Goal: Task Accomplishment & Management: Complete application form

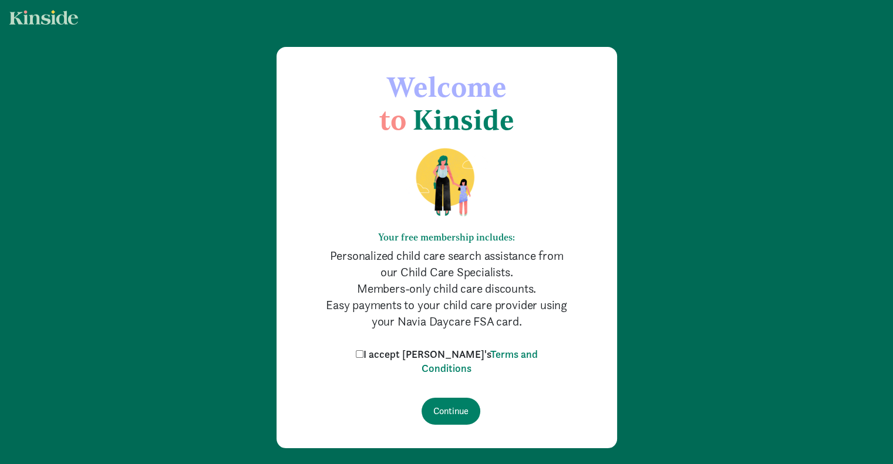
click at [363, 352] on input "I accept [PERSON_NAME]'s Terms and Conditions" at bounding box center [360, 355] width 8 height 8
checkbox input "true"
click at [457, 408] on input "Continue" at bounding box center [451, 411] width 59 height 27
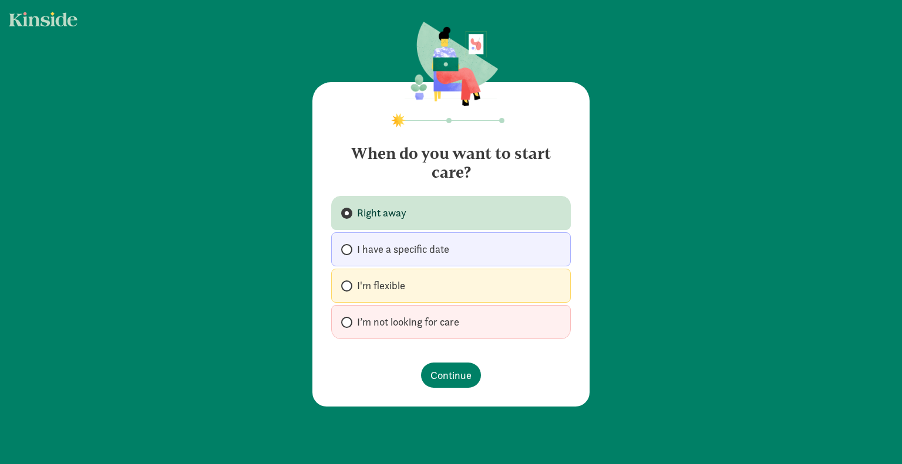
click at [379, 284] on span "I'm flexible" at bounding box center [381, 286] width 48 height 14
click at [349, 284] on input "I'm flexible" at bounding box center [345, 286] width 8 height 8
radio input "true"
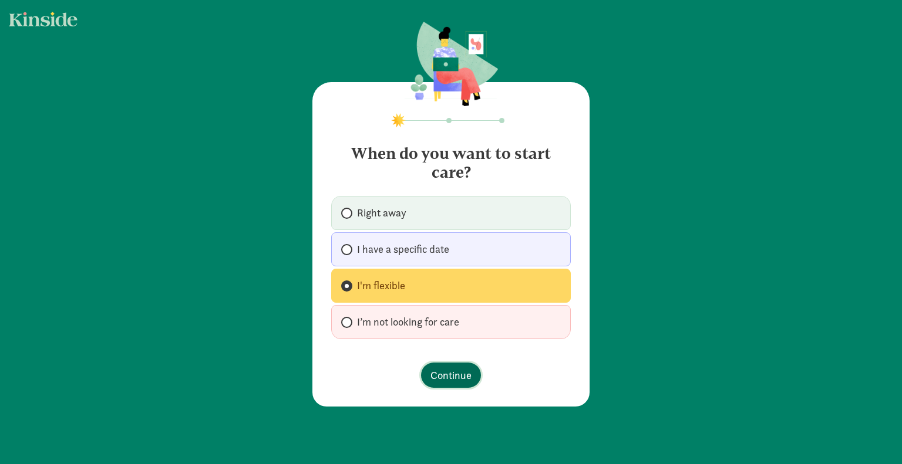
click at [451, 374] on span "Continue" at bounding box center [450, 376] width 41 height 16
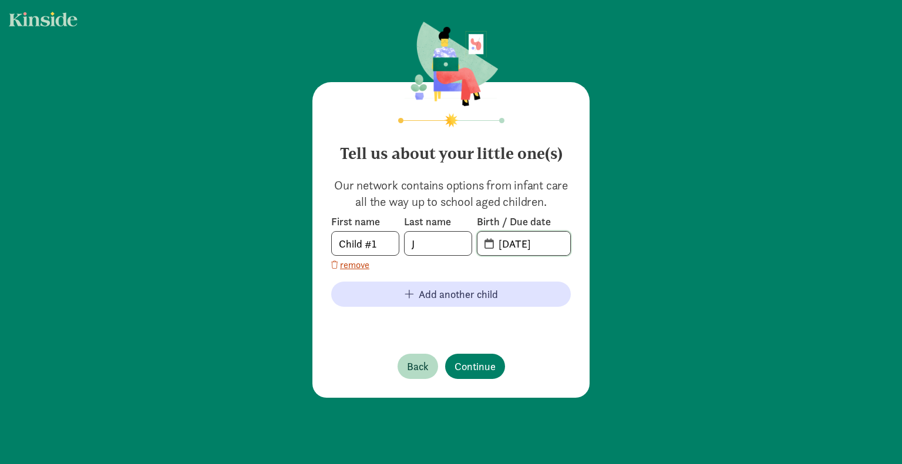
click at [527, 251] on input "[DATE]" at bounding box center [530, 243] width 79 height 23
click at [491, 240] on input "[DATE]" at bounding box center [530, 243] width 79 height 23
click at [515, 242] on input "[DATE]" at bounding box center [530, 243] width 79 height 23
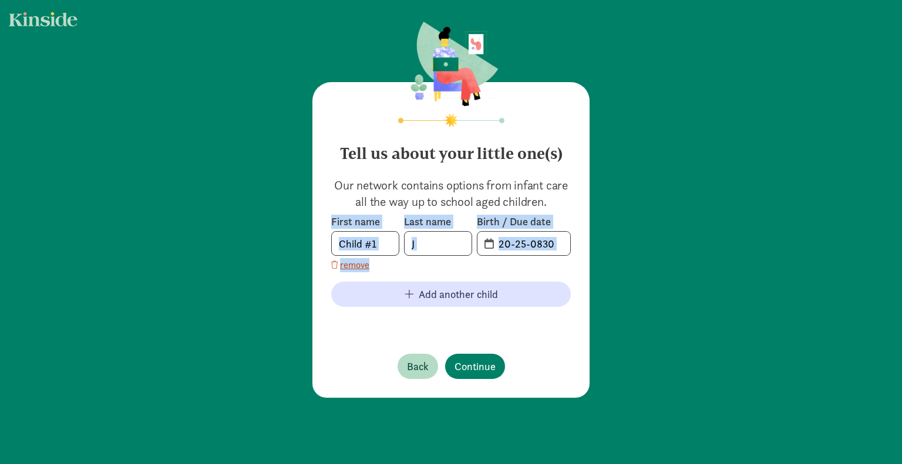
click at [483, 248] on span "20-25-0830" at bounding box center [523, 243] width 93 height 23
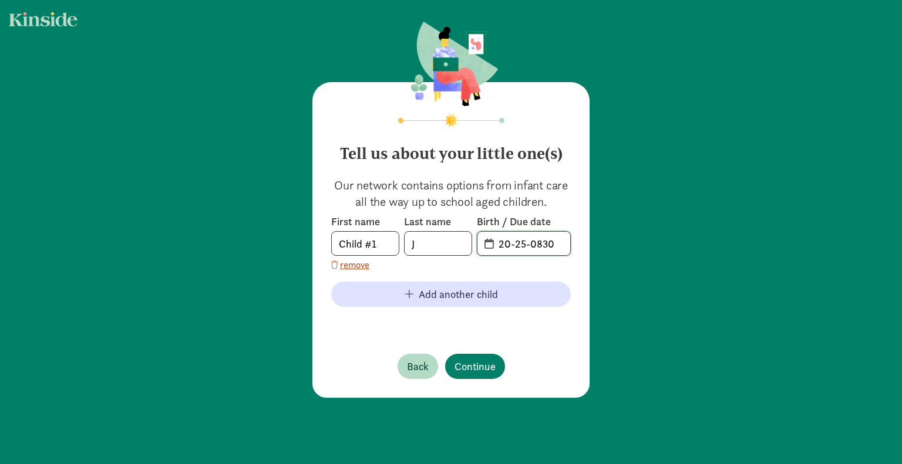
click at [491, 245] on input "20-25-0830" at bounding box center [530, 243] width 79 height 23
click at [560, 247] on input "20-25-0830" at bounding box center [530, 243] width 79 height 23
click at [492, 244] on input "20-25-0830" at bounding box center [530, 243] width 79 height 23
click at [487, 244] on span "20-25-0830" at bounding box center [523, 243] width 93 height 23
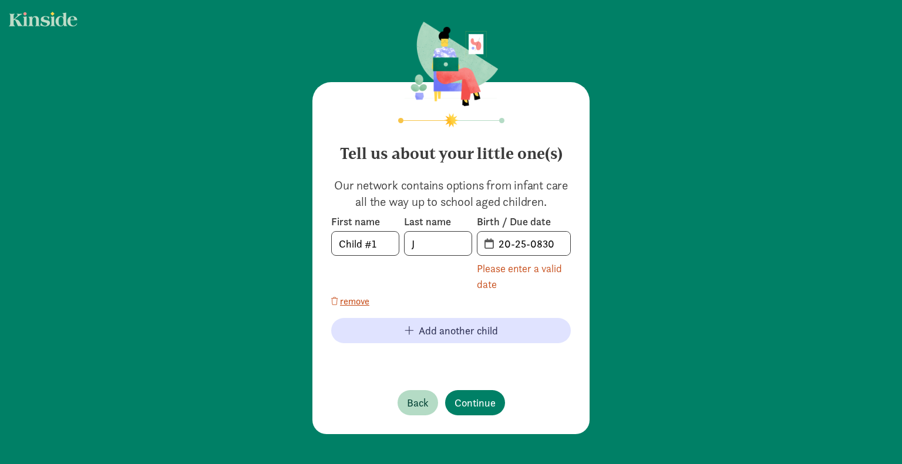
click at [487, 244] on span "20-25-0830" at bounding box center [523, 243] width 93 height 23
click at [554, 250] on input "20-25-0830" at bounding box center [530, 243] width 79 height 23
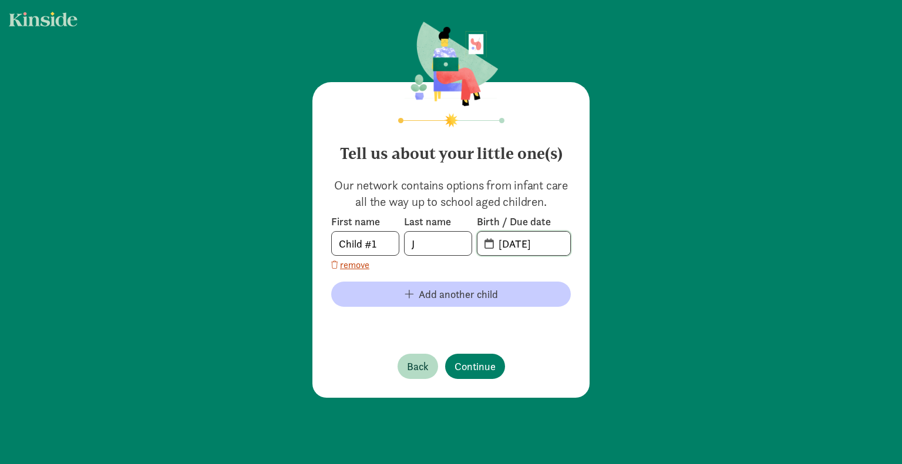
type input "[DATE]"
click at [461, 292] on span "Add another child" at bounding box center [458, 295] width 79 height 16
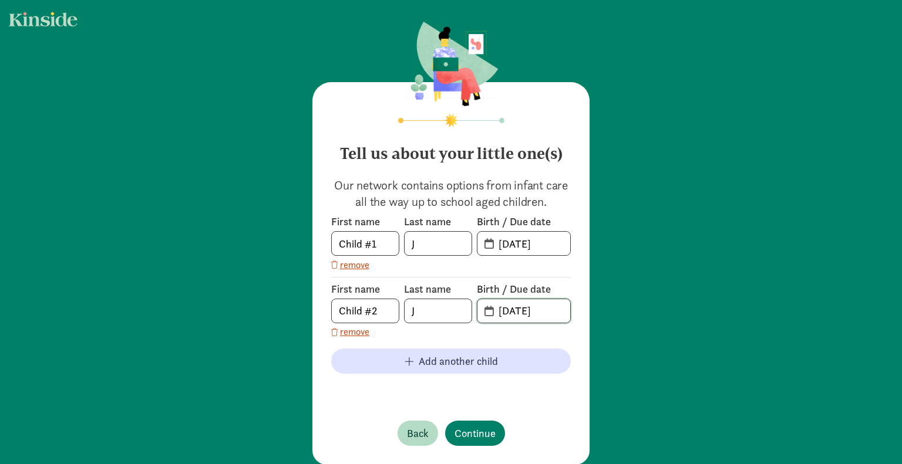
click at [523, 308] on input "[DATE]" at bounding box center [530, 310] width 79 height 23
click at [555, 325] on div "First name Child #2 Last name J Birth / Due date [DATE] remove" at bounding box center [451, 308] width 240 height 62
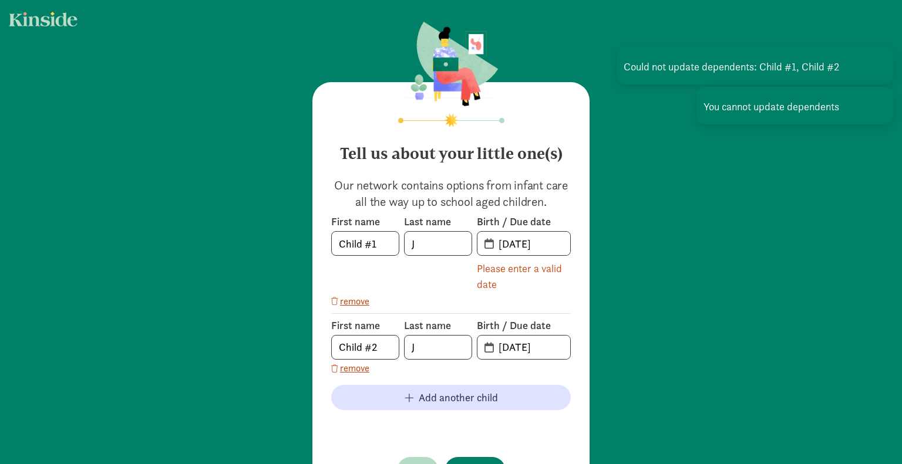
click at [555, 325] on label "Birth / Due date" at bounding box center [524, 326] width 94 height 14
click at [528, 342] on input "[DATE]" at bounding box center [530, 347] width 79 height 23
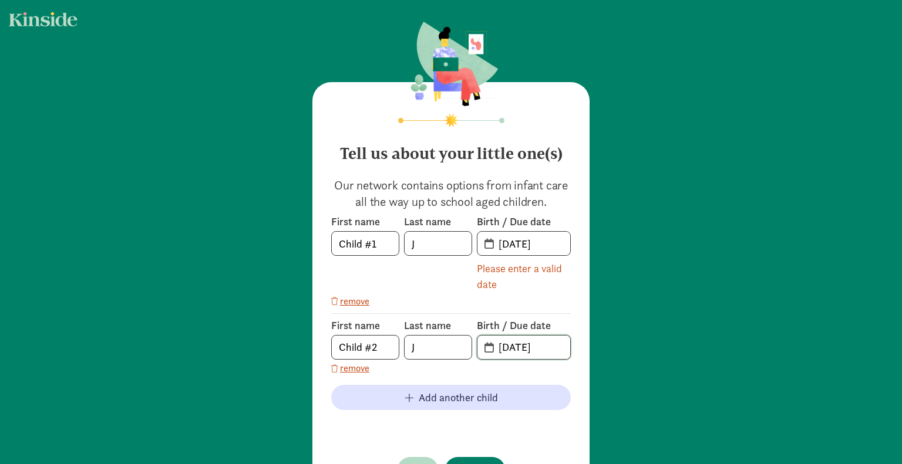
drag, startPoint x: 557, startPoint y: 348, endPoint x: 476, endPoint y: 342, distance: 81.9
click at [477, 342] on span "[DATE]" at bounding box center [523, 347] width 93 height 23
type input "[DATE]"
click at [442, 288] on div "Last name J" at bounding box center [438, 254] width 68 height 78
click at [453, 287] on div "Last name J" at bounding box center [438, 254] width 68 height 78
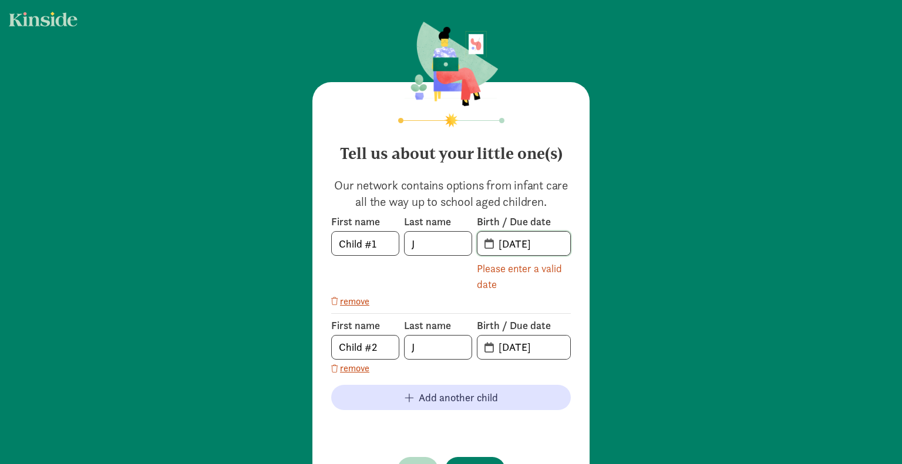
click at [550, 247] on input "[DATE]" at bounding box center [530, 243] width 79 height 23
click at [483, 245] on span "[DATE]" at bounding box center [523, 243] width 93 height 23
click at [514, 244] on input "[DATE]" at bounding box center [530, 243] width 79 height 23
click at [443, 305] on div "First name Child #1 Last name J Birth / Due date [DATE] Please enter a valid da…" at bounding box center [451, 261] width 240 height 93
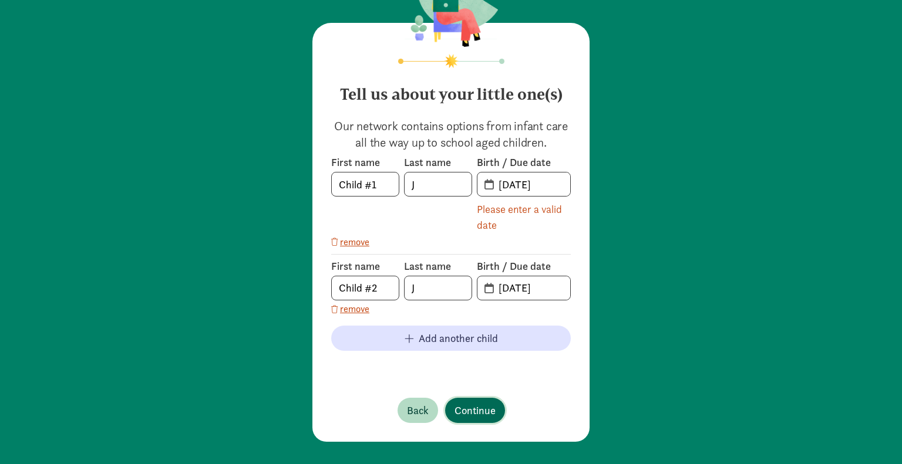
click at [476, 405] on span "Continue" at bounding box center [474, 411] width 41 height 16
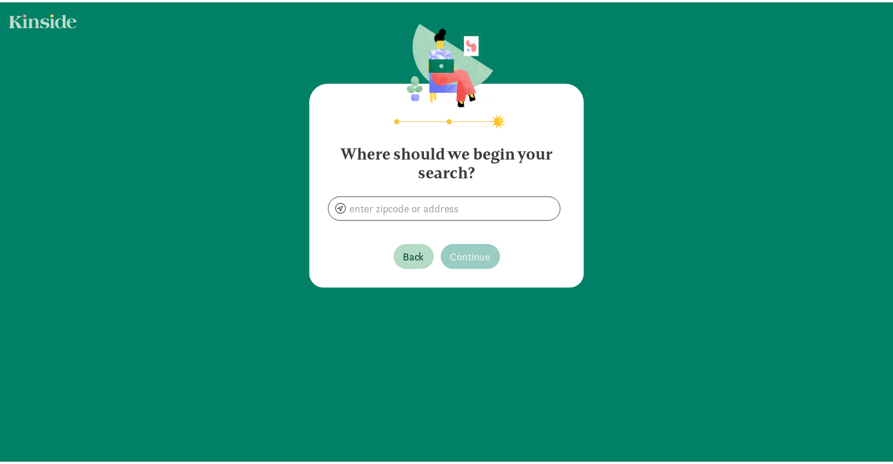
scroll to position [0, 0]
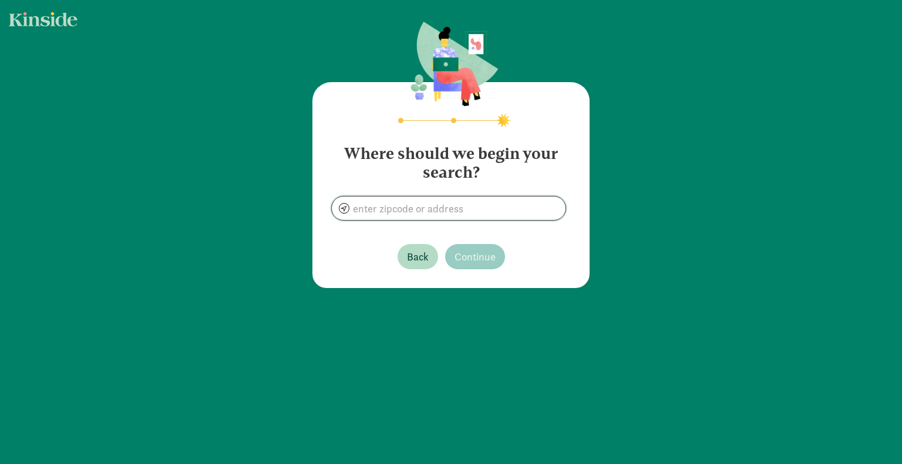
click at [464, 214] on input at bounding box center [449, 208] width 234 height 23
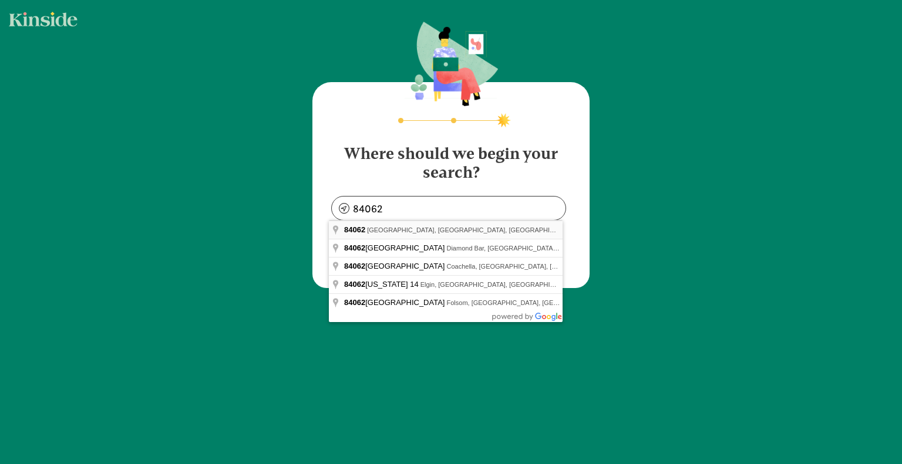
type input "[GEOGRAPHIC_DATA], [GEOGRAPHIC_DATA]"
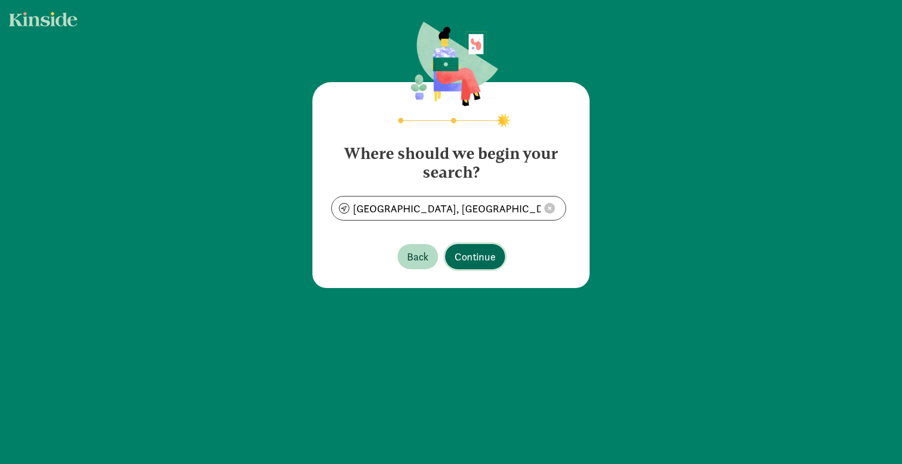
click at [471, 251] on span "Continue" at bounding box center [474, 257] width 41 height 16
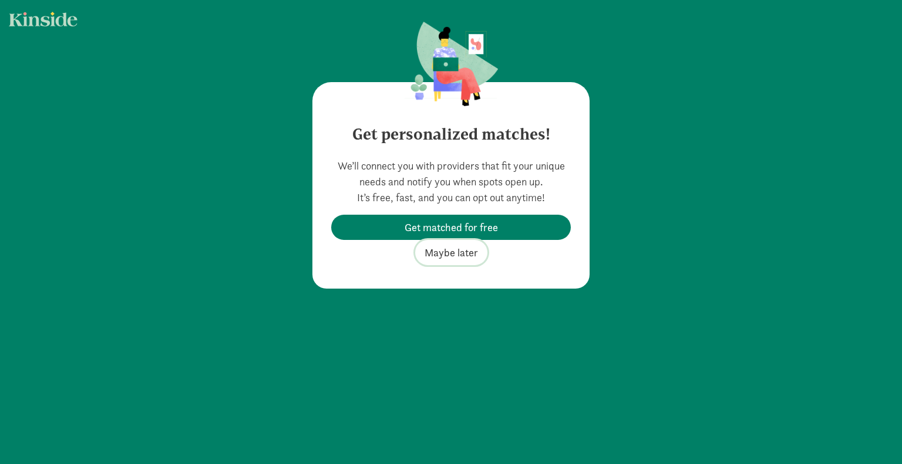
click at [459, 260] on span "Maybe later" at bounding box center [450, 253] width 53 height 16
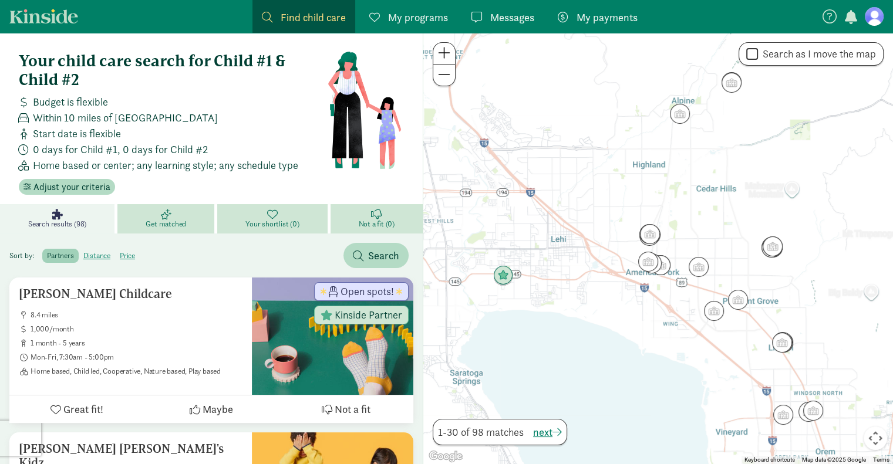
click at [302, 9] on link "Find child care Find" at bounding box center [303, 16] width 103 height 33
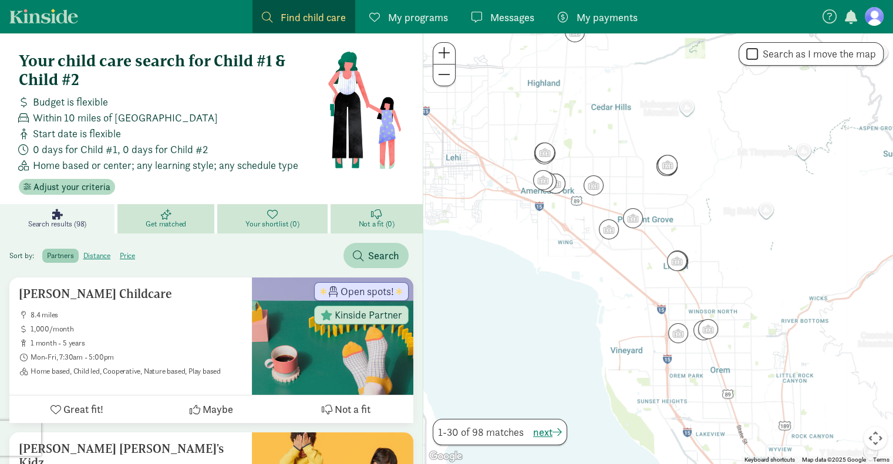
drag, startPoint x: 728, startPoint y: 358, endPoint x: 620, endPoint y: 274, distance: 136.8
click at [620, 274] on div at bounding box center [658, 249] width 470 height 432
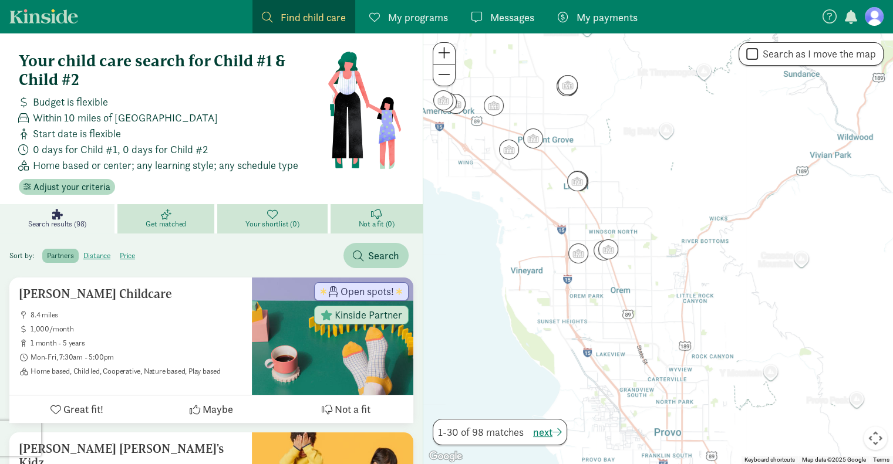
drag, startPoint x: 712, startPoint y: 390, endPoint x: 601, endPoint y: 302, distance: 141.7
click at [601, 302] on div at bounding box center [658, 249] width 470 height 432
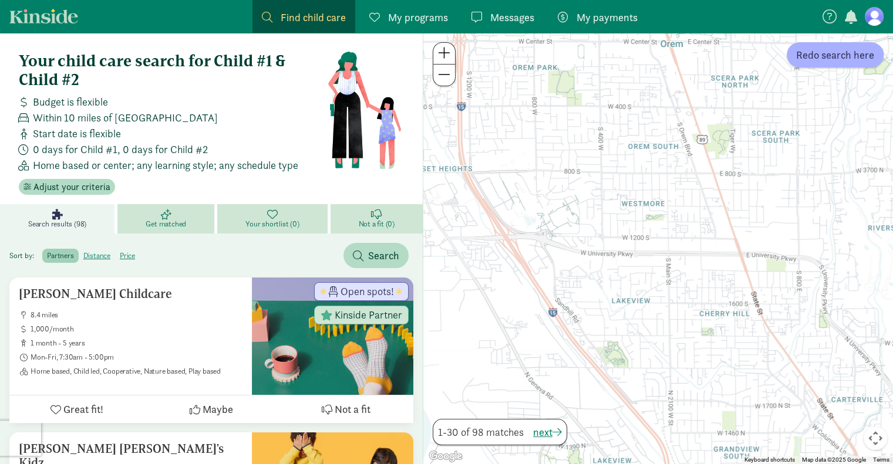
drag, startPoint x: 471, startPoint y: 352, endPoint x: 533, endPoint y: 156, distance: 205.7
click at [533, 156] on div at bounding box center [658, 249] width 470 height 432
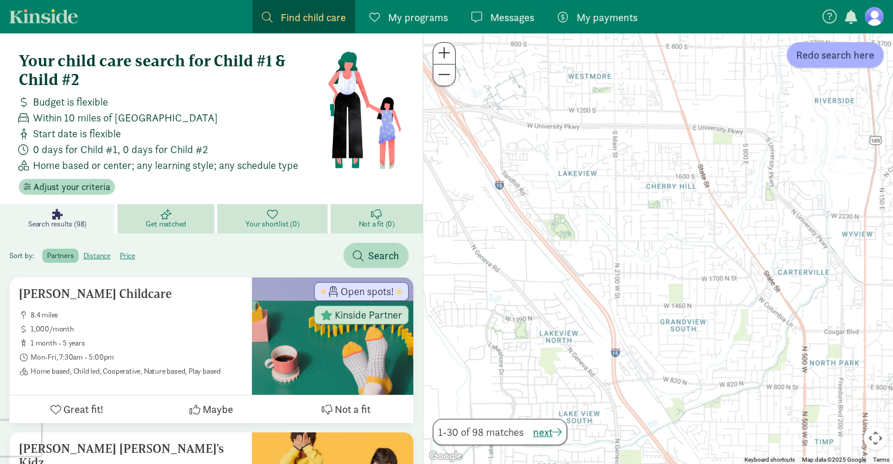
drag, startPoint x: 716, startPoint y: 288, endPoint x: 664, endPoint y: 151, distance: 146.4
click at [664, 151] on div at bounding box center [658, 249] width 470 height 432
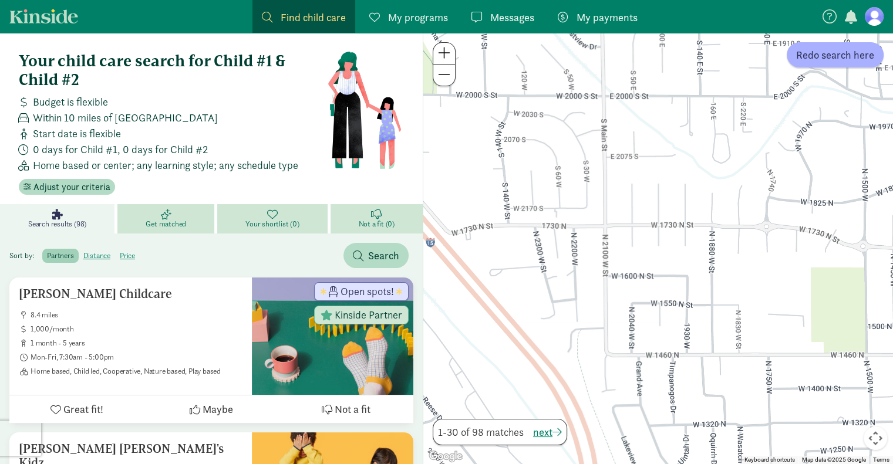
drag, startPoint x: 674, startPoint y: 327, endPoint x: 638, endPoint y: 492, distance: 168.8
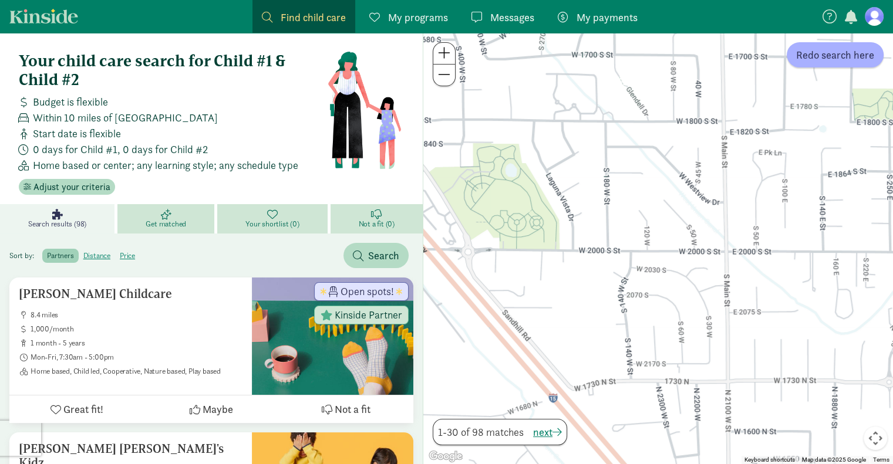
drag, startPoint x: 619, startPoint y: 194, endPoint x: 728, endPoint y: 353, distance: 192.5
click at [728, 353] on div at bounding box center [658, 249] width 470 height 432
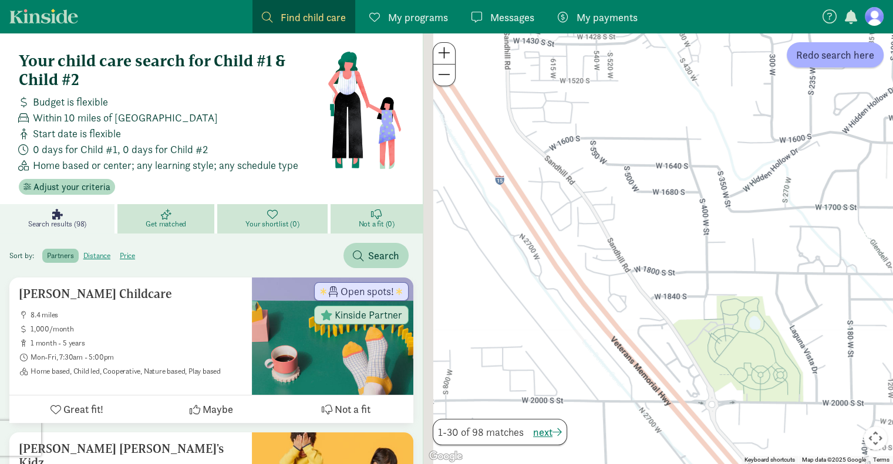
drag, startPoint x: 593, startPoint y: 251, endPoint x: 856, endPoint y: 400, distance: 302.4
click at [856, 400] on div at bounding box center [658, 249] width 470 height 432
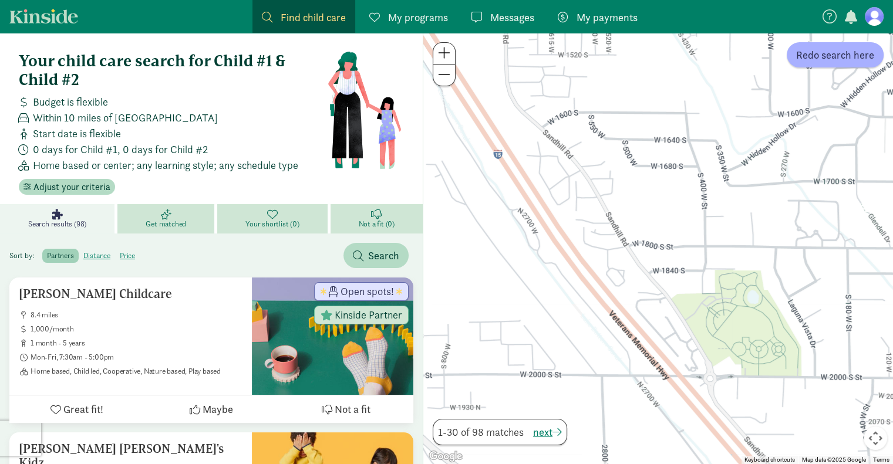
drag, startPoint x: 685, startPoint y: 332, endPoint x: 658, endPoint y: 310, distance: 35.1
click at [658, 310] on div at bounding box center [658, 249] width 470 height 432
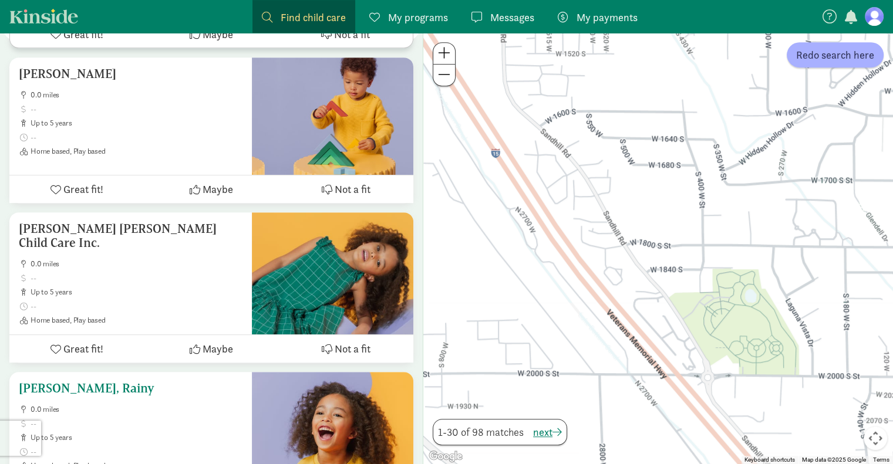
scroll to position [162, 0]
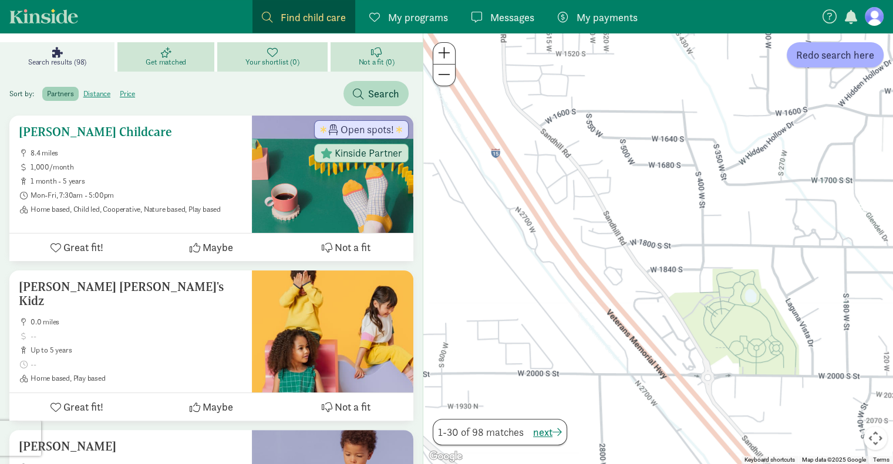
click at [122, 132] on h5 "[PERSON_NAME] Childcare" at bounding box center [131, 132] width 224 height 14
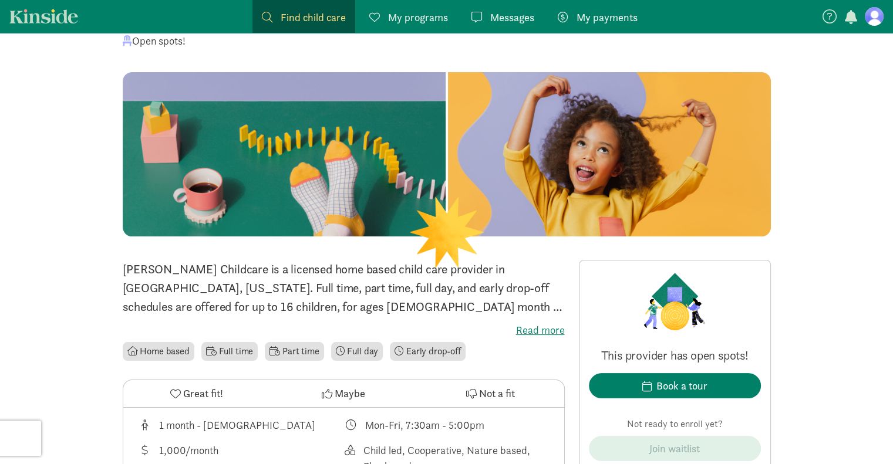
scroll to position [80, 0]
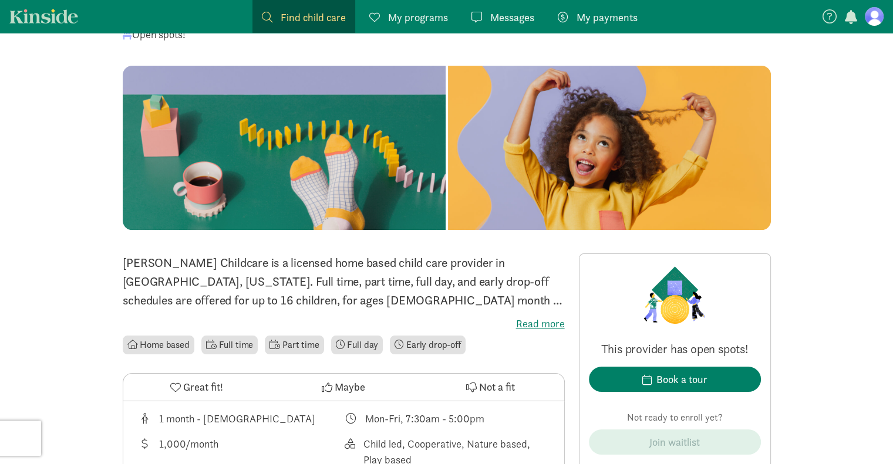
click at [548, 319] on label "Read more" at bounding box center [344, 324] width 442 height 14
click at [0, 0] on input "Read more" at bounding box center [0, 0] width 0 height 0
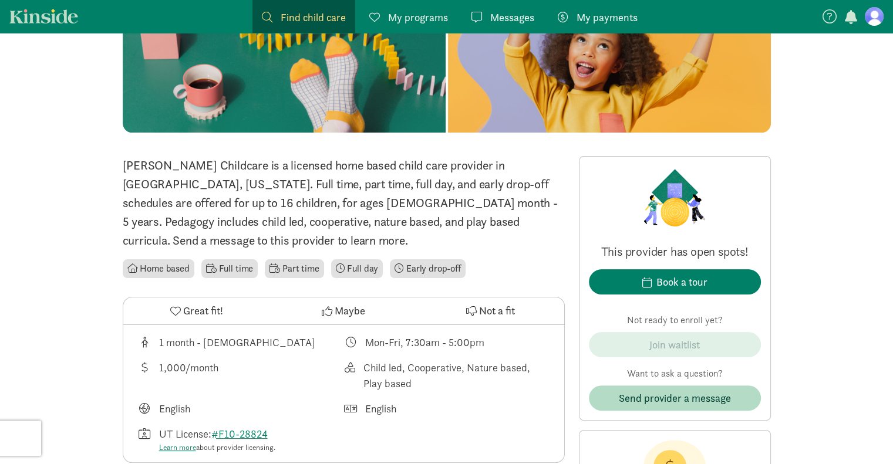
scroll to position [0, 0]
